Goal: Information Seeking & Learning: Learn about a topic

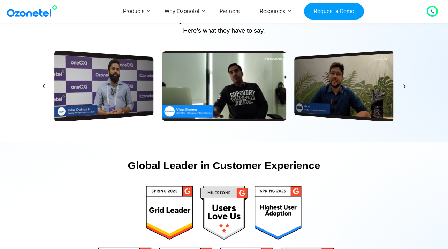
scroll to position [3264, 0]
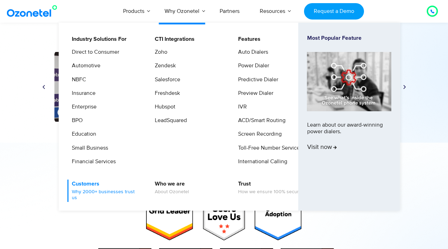
click at [93, 185] on link "Customers Why 2000+ businesses trust us" at bounding box center [104, 190] width 74 height 22
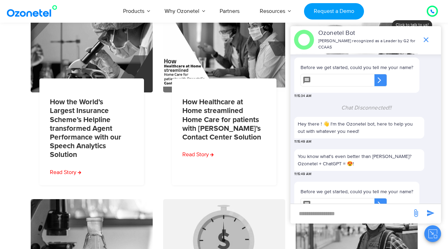
scroll to position [81, 0]
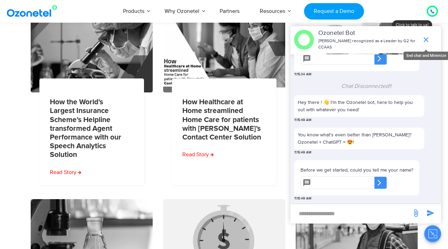
click at [425, 37] on icon "end chat or minimize" at bounding box center [426, 40] width 8 height 8
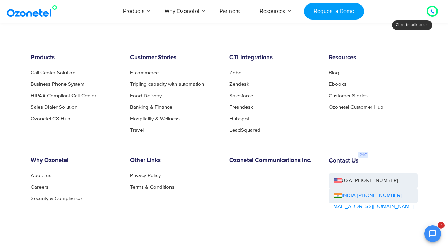
scroll to position [516, 0]
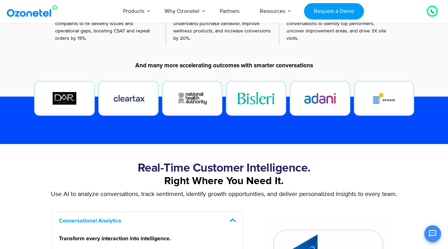
scroll to position [423, 0]
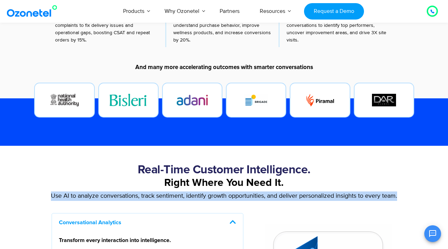
drag, startPoint x: 49, startPoint y: 185, endPoint x: 430, endPoint y: 198, distance: 380.7
copy p "Use AI to analyze conversations, track sentiment, identify growth opportunities…"
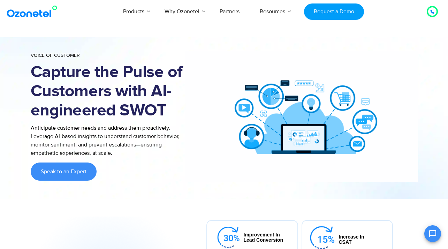
scroll to position [0, 0]
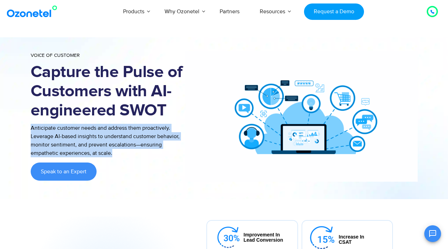
drag, startPoint x: 119, startPoint y: 155, endPoint x: 30, endPoint y: 127, distance: 93.1
click at [31, 127] on p "Anticipate customer needs and address them proactively. Leverage AI-based insig…" at bounding box center [108, 140] width 155 height 33
copy p "Anticipate customer needs and address them proactively. Leverage AI-based insig…"
